Goal: Check status: Check status

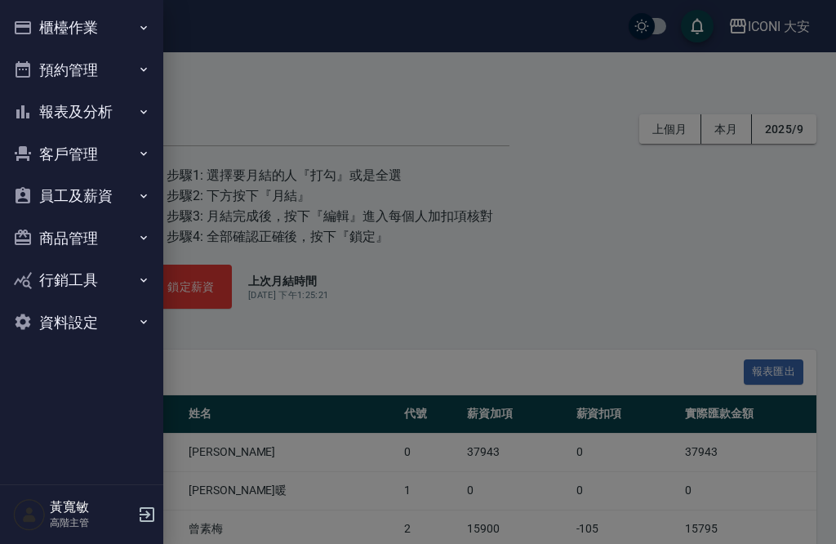
click at [35, 38] on button "櫃檯作業" at bounding box center [82, 28] width 150 height 42
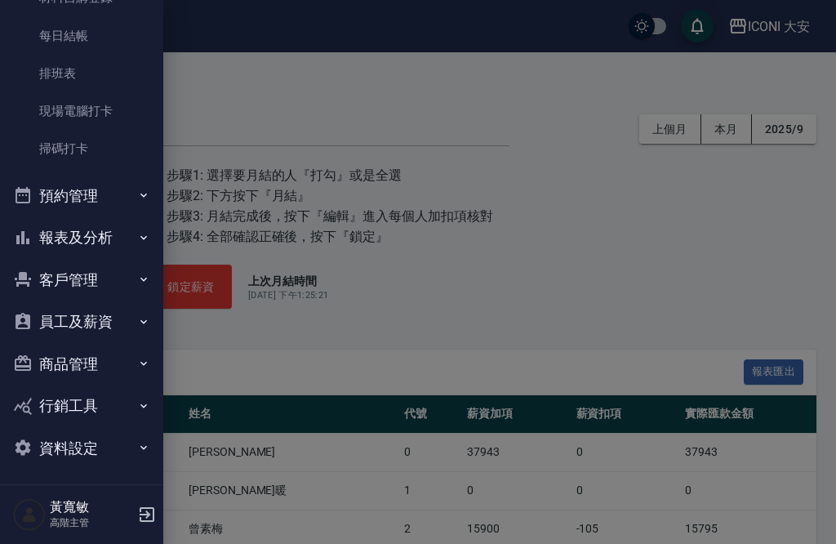
scroll to position [339, 0]
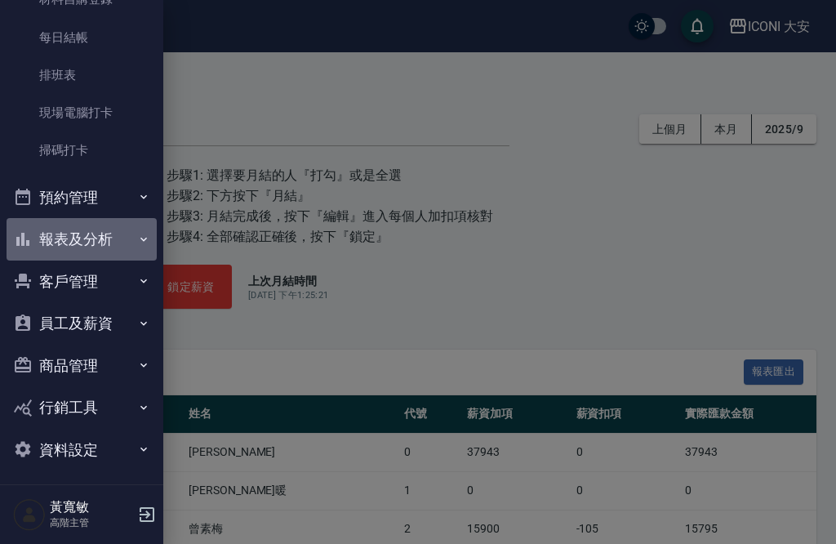
click at [134, 234] on button "報表及分析" at bounding box center [82, 239] width 150 height 42
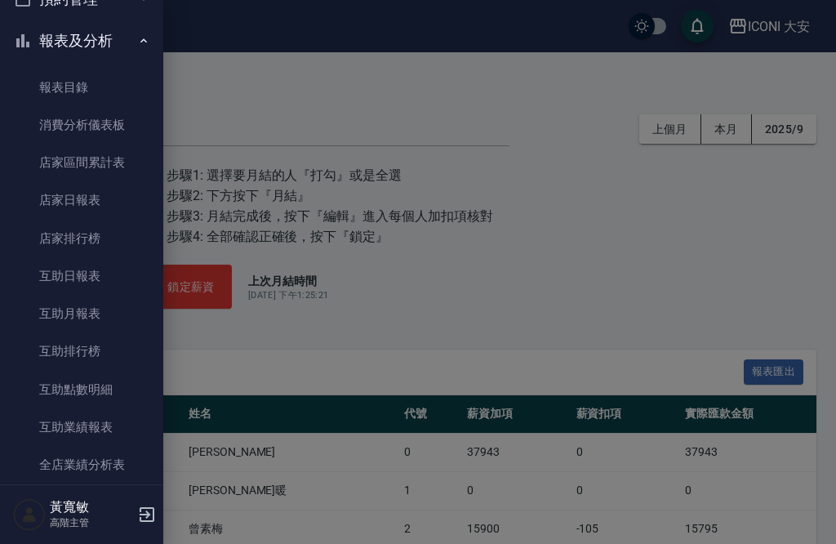
scroll to position [538, 0]
click at [56, 194] on link "店家日報表" at bounding box center [82, 199] width 150 height 38
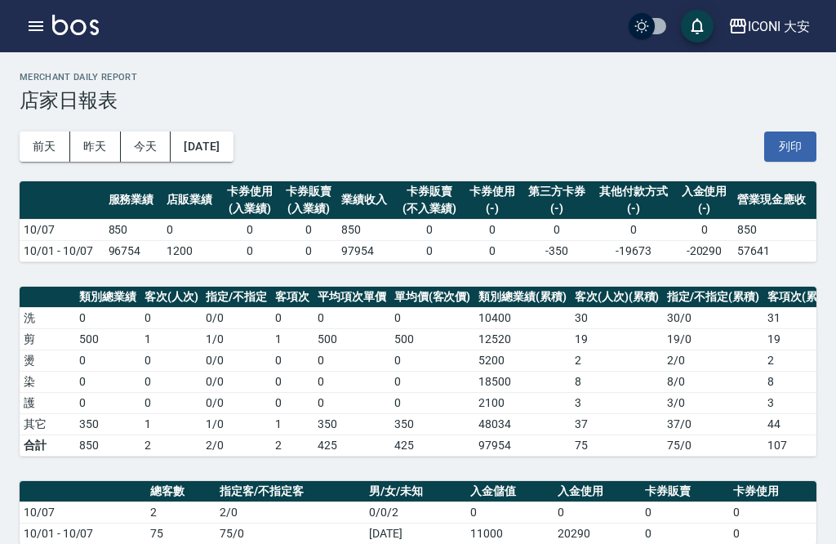
click at [84, 151] on button "昨天" at bounding box center [95, 146] width 51 height 30
click at [33, 149] on button "前天" at bounding box center [45, 146] width 51 height 30
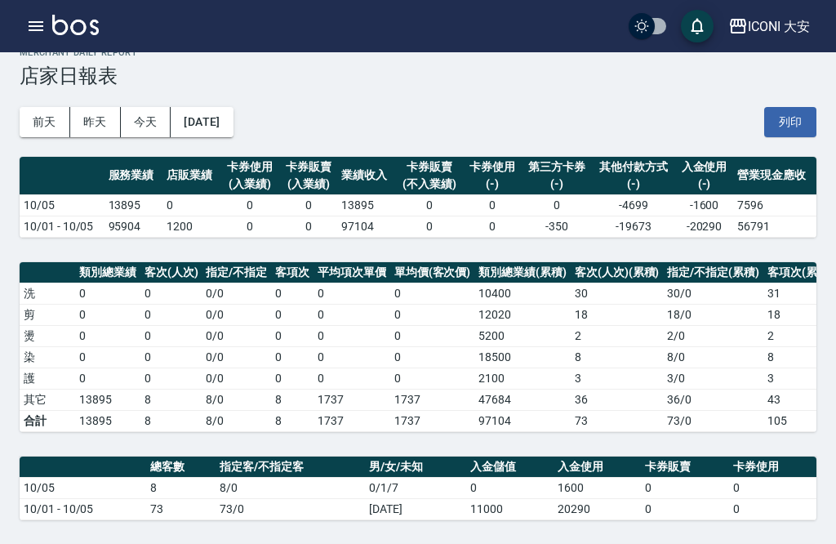
scroll to position [22, 0]
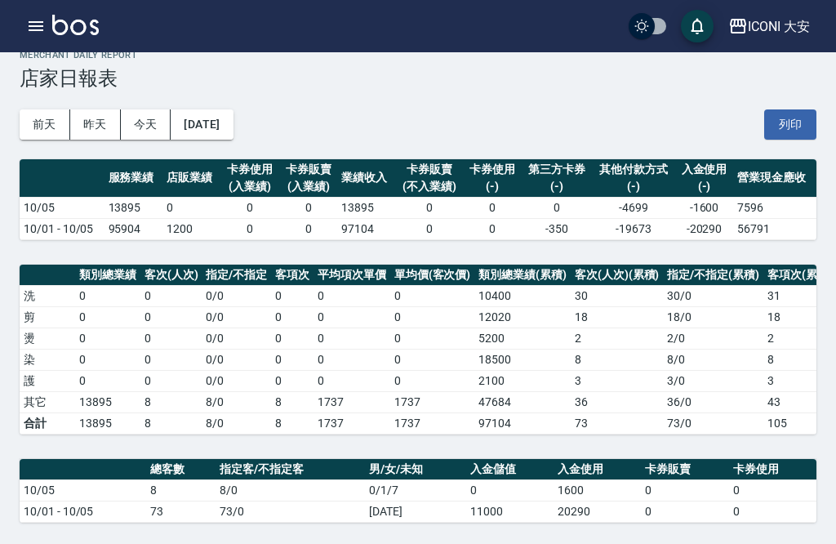
click at [233, 123] on button "[DATE]" at bounding box center [202, 124] width 62 height 30
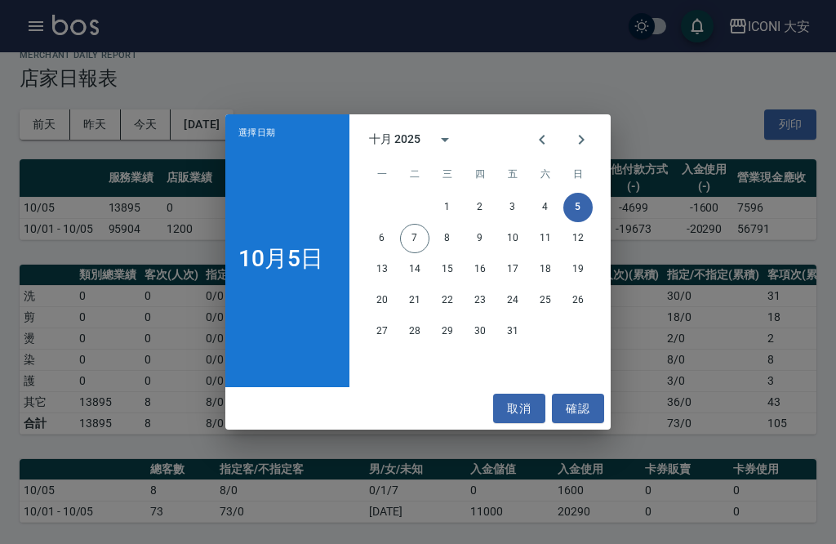
click at [547, 212] on button "4" at bounding box center [545, 207] width 29 height 29
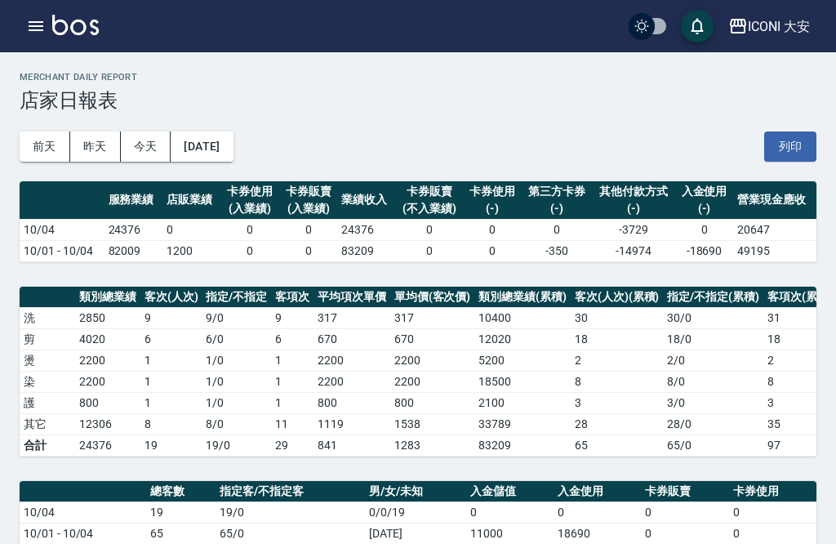
click at [233, 150] on button "[DATE]" at bounding box center [202, 146] width 62 height 30
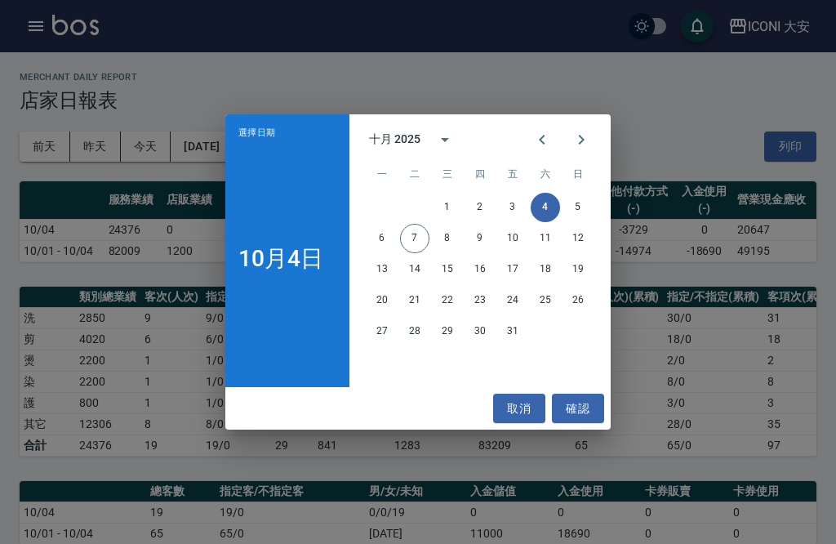
click at [502, 213] on button "3" at bounding box center [512, 207] width 29 height 29
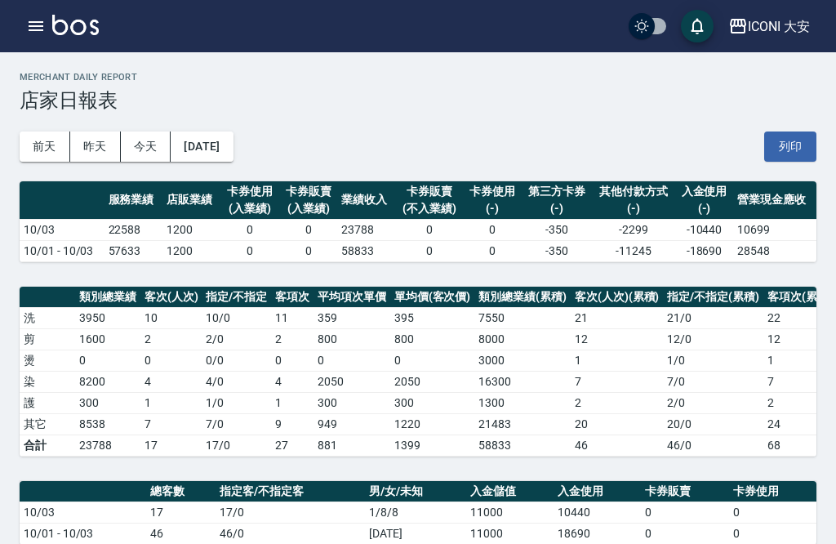
click at [228, 154] on button "[DATE]" at bounding box center [202, 146] width 62 height 30
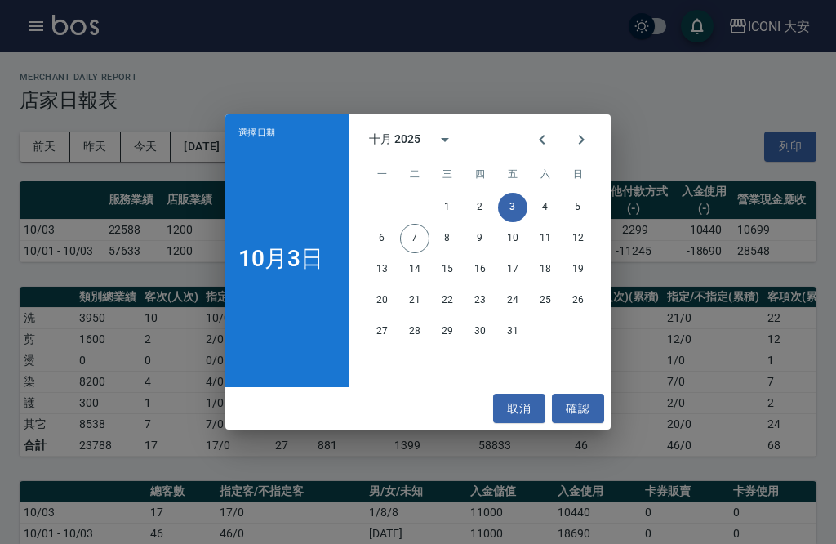
click at [479, 208] on button "2" at bounding box center [480, 207] width 29 height 29
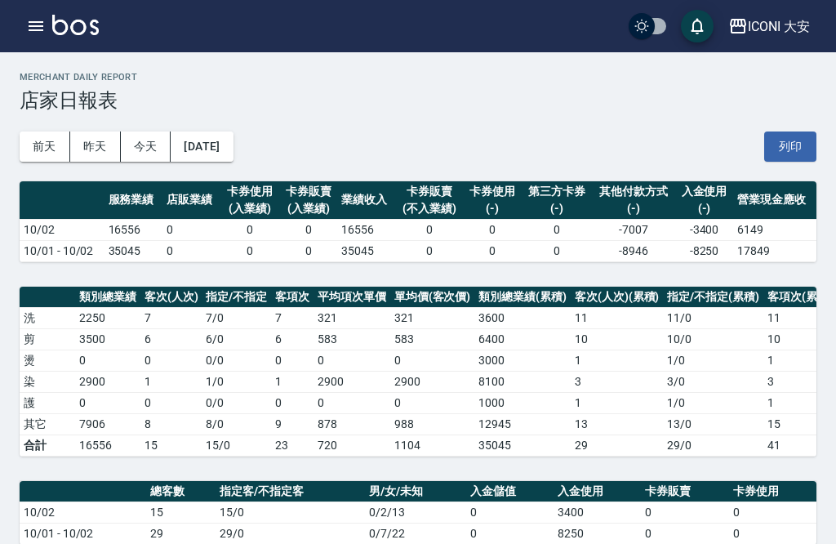
click at [233, 150] on button "[DATE]" at bounding box center [202, 146] width 62 height 30
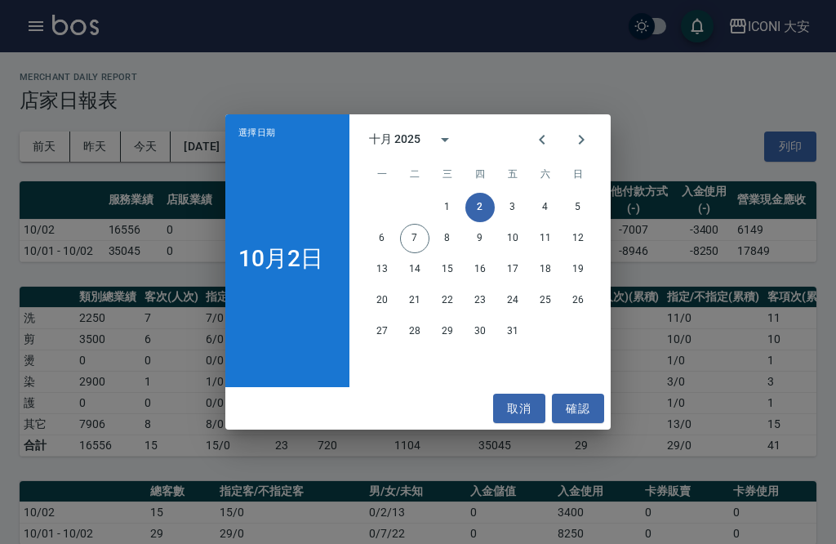
click at [443, 211] on button "1" at bounding box center [447, 207] width 29 height 29
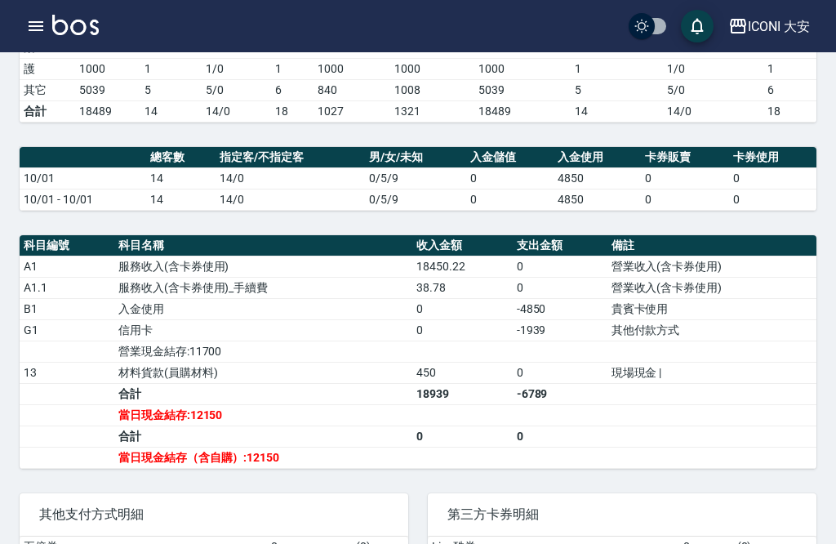
scroll to position [335, 0]
